Goal: Task Accomplishment & Management: Manage account settings

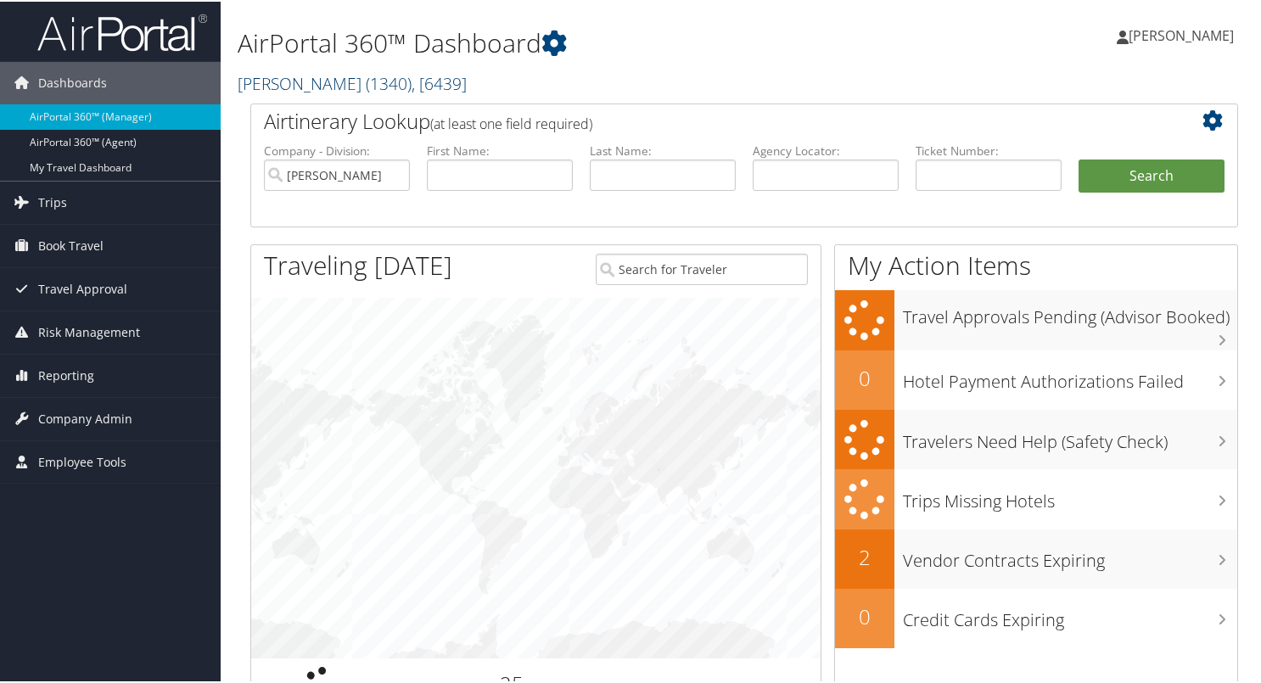
click at [250, 91] on link "Doner ( 1340 ) , [ 6439 ]" at bounding box center [352, 81] width 229 height 23
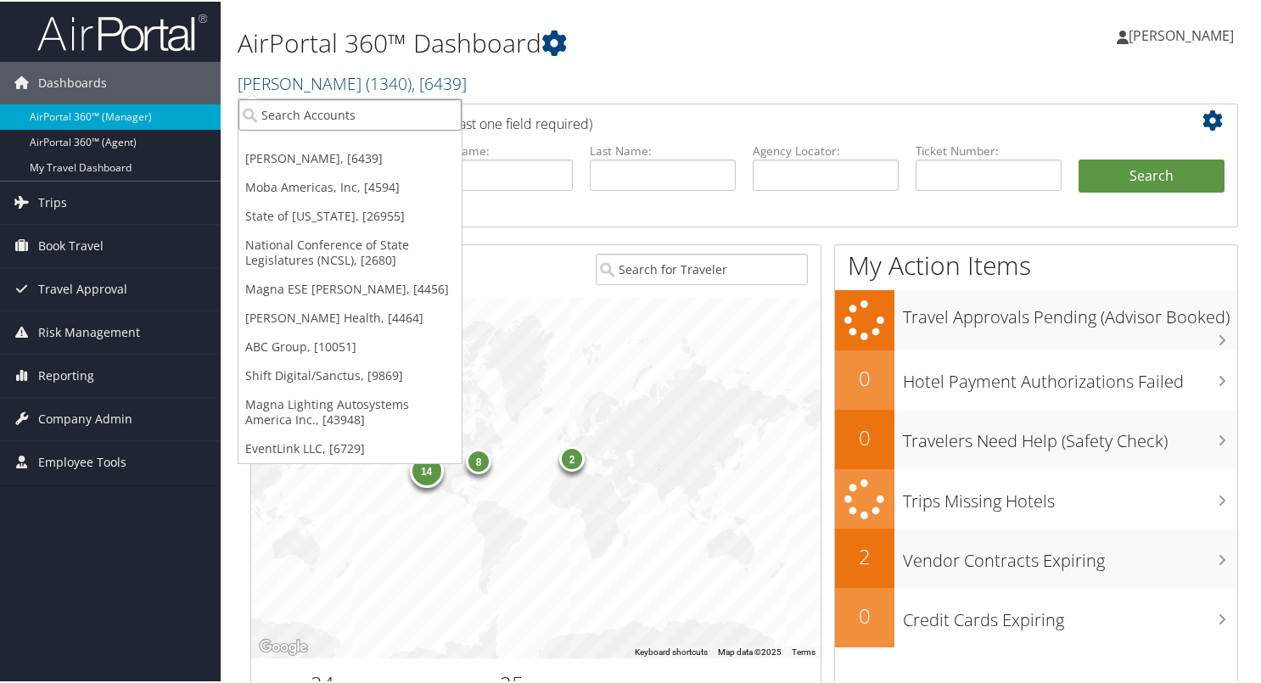
click at [264, 116] on input "search" at bounding box center [349, 113] width 223 height 31
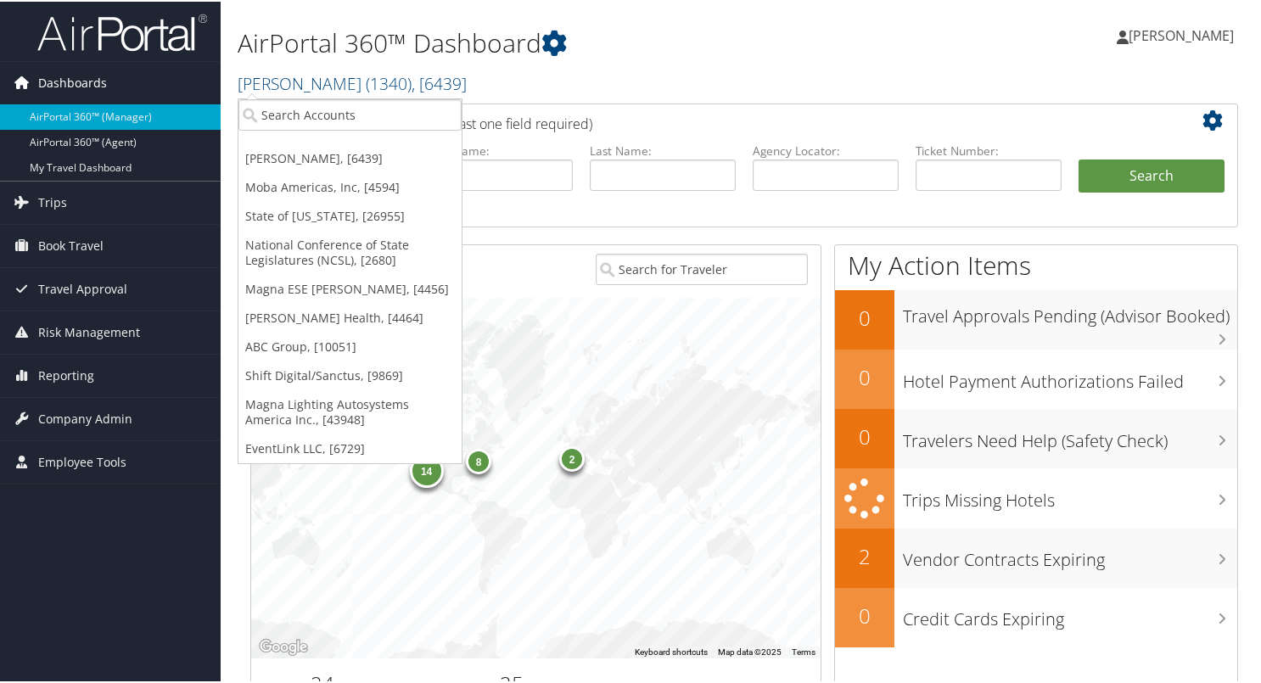
click at [53, 79] on span "Dashboards" at bounding box center [72, 81] width 69 height 42
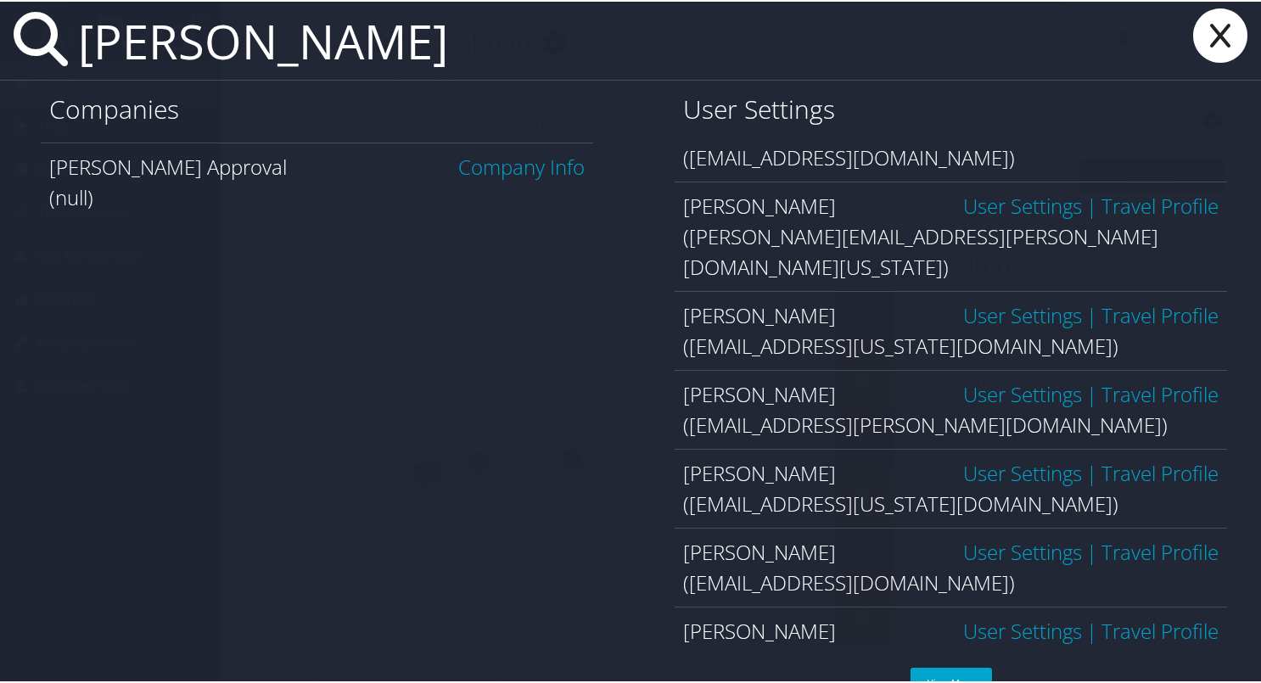
scroll to position [107, 0]
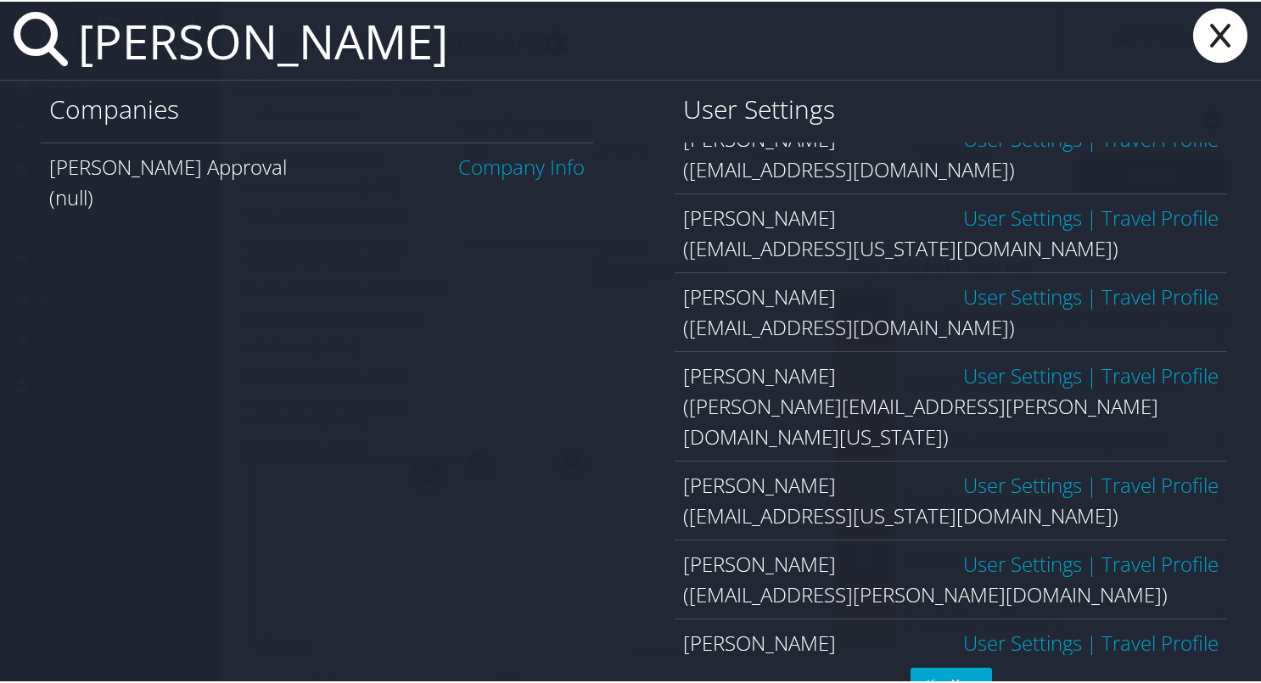
type input "turpin"
click at [1125, 372] on link "Travel Profile" at bounding box center [1160, 374] width 117 height 28
click at [1111, 383] on link "Travel Profile" at bounding box center [1160, 374] width 117 height 28
drag, startPoint x: 834, startPoint y: 407, endPoint x: 954, endPoint y: 383, distance: 122.0
click at [929, 409] on div "(bradley.turpin@state.co.us)" at bounding box center [951, 420] width 536 height 61
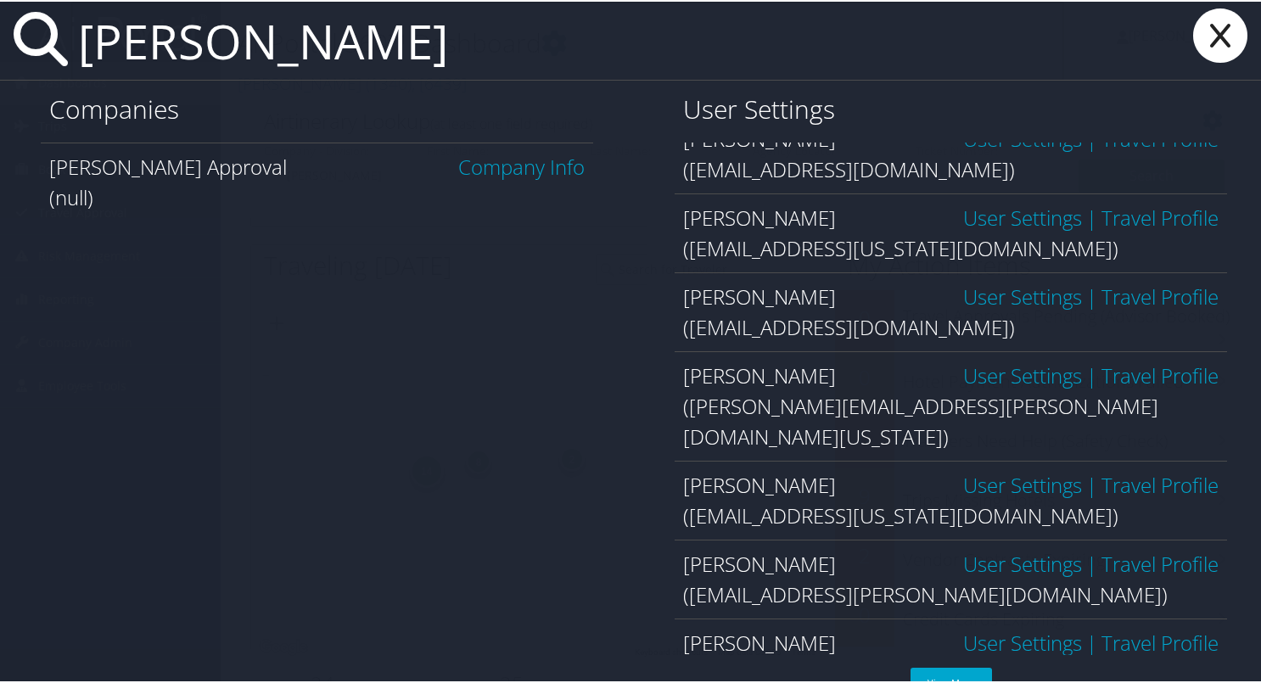
click at [963, 380] on link "User Settings" at bounding box center [1022, 374] width 119 height 28
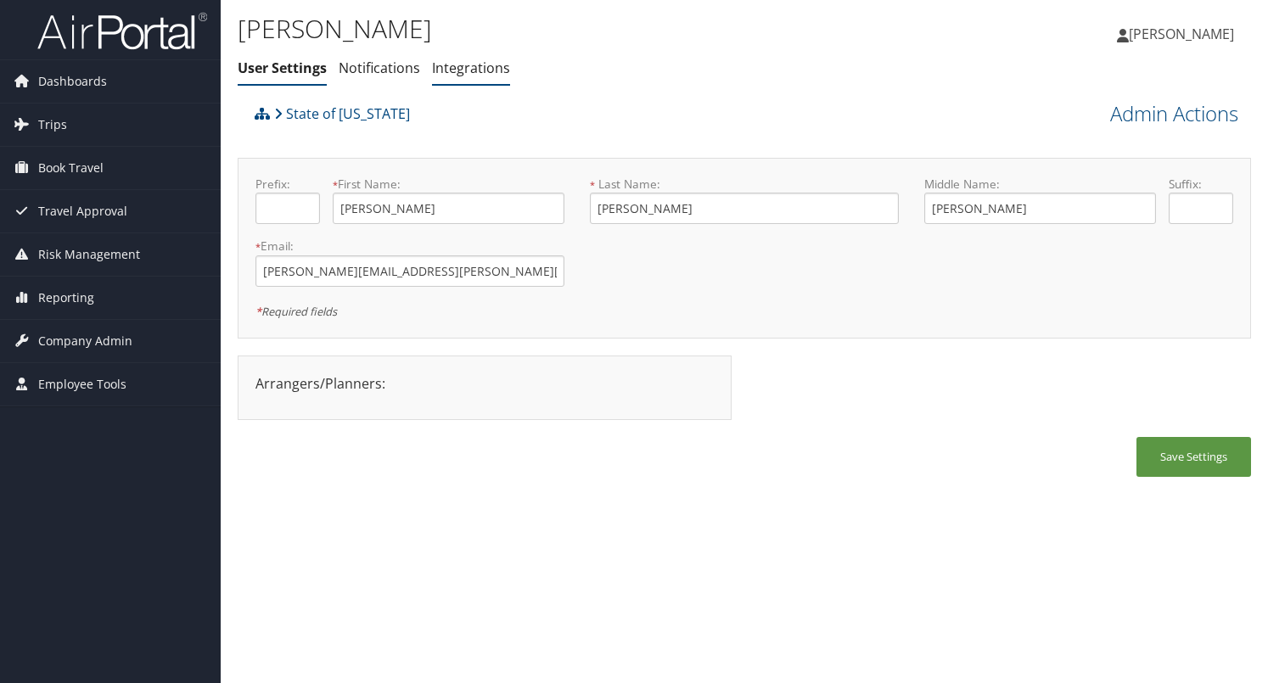
click at [473, 71] on link "Integrations" at bounding box center [471, 68] width 78 height 19
